Goal: Task Accomplishment & Management: Complete application form

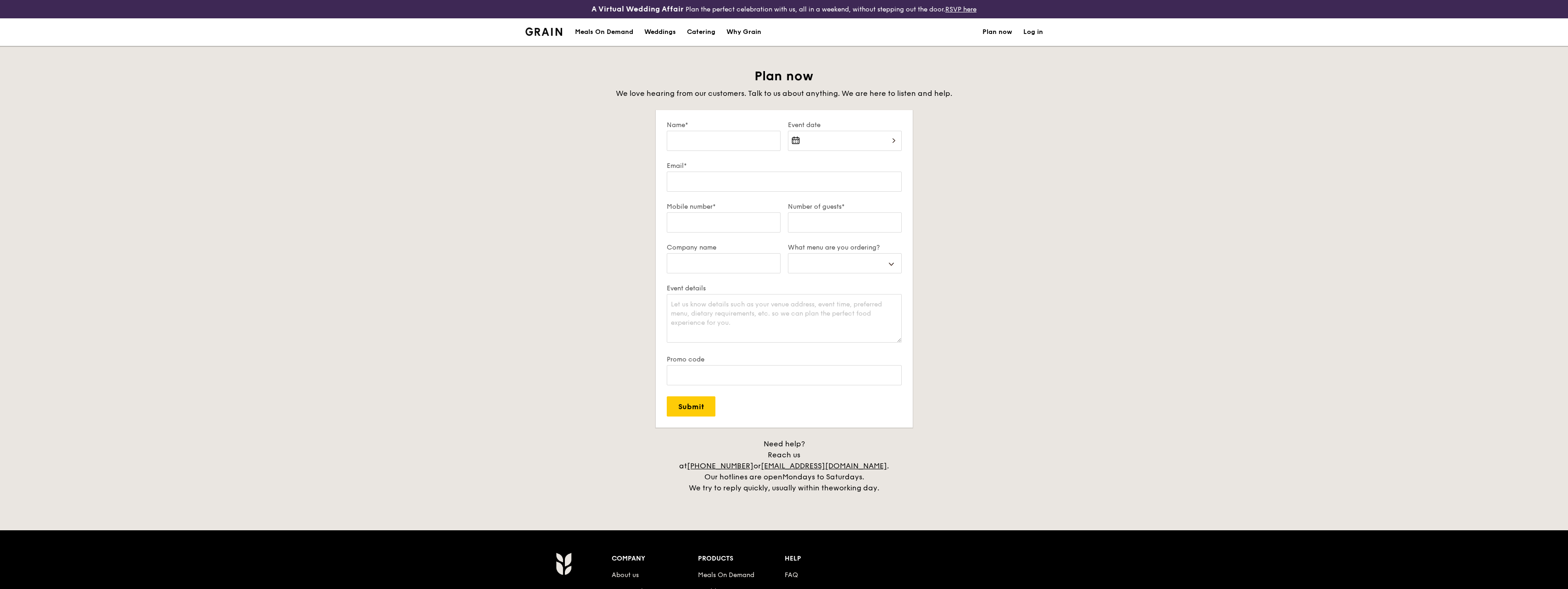
select select
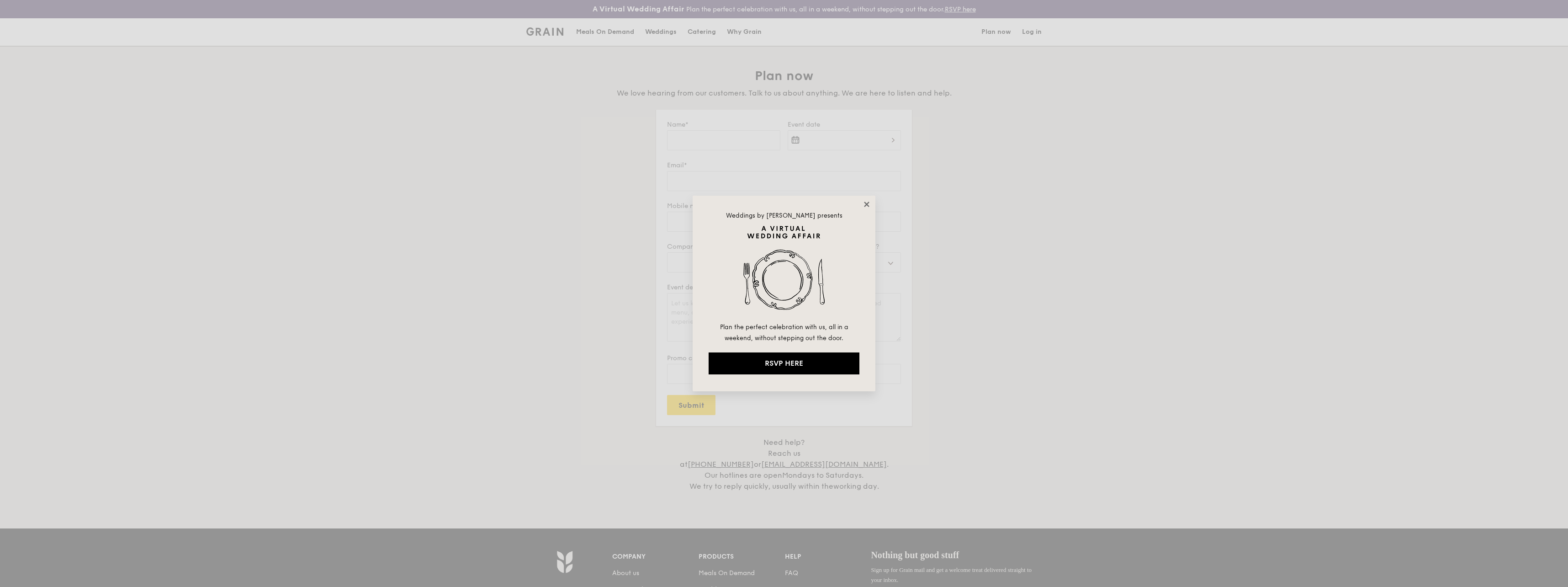
click at [868, 202] on icon at bounding box center [866, 204] width 5 height 5
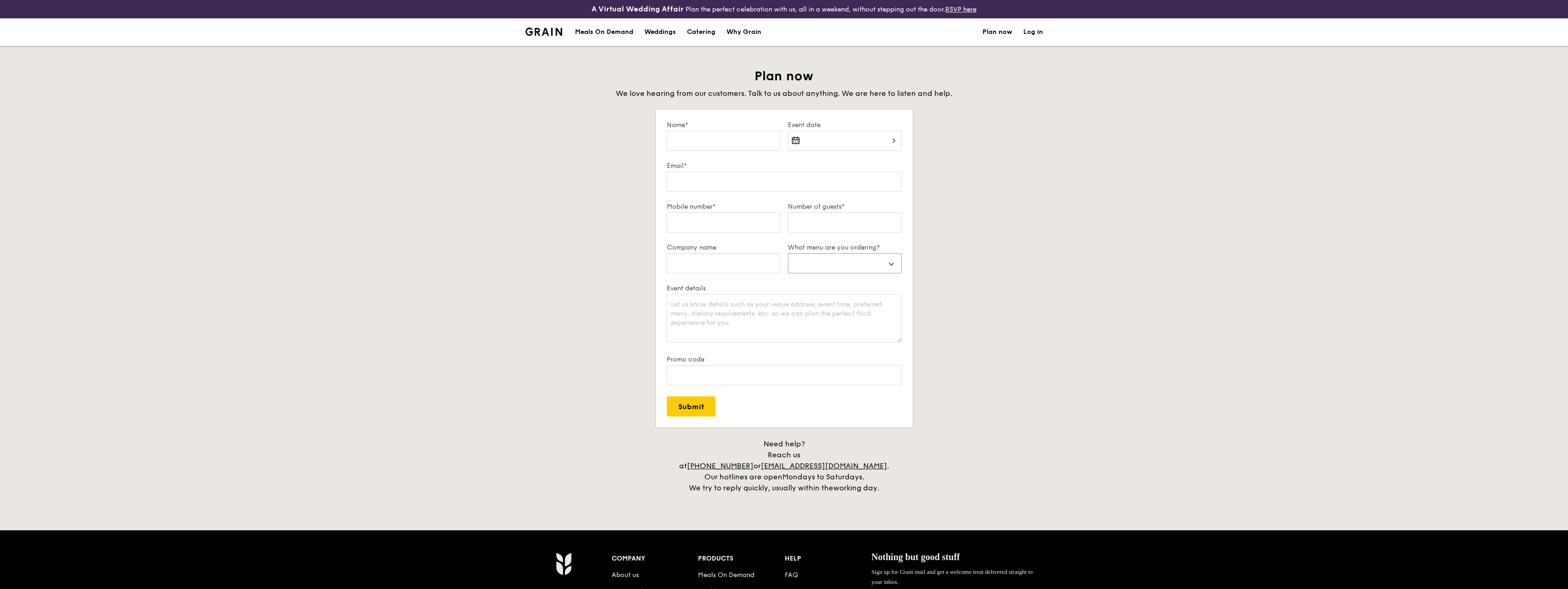
click at [871, 260] on select "Buffet Mini Buffet High Tea Canapés Meal Boxes Wedding" at bounding box center [845, 263] width 114 height 20
click at [1089, 310] on div "Plan now We love hearing from our customers. Talk to us about anything. We are …" at bounding box center [784, 281] width 1568 height 426
select select
